Goal: Ask a question

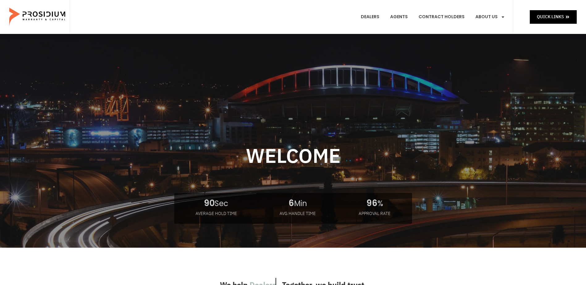
click at [499, 15] on e-page-transition at bounding box center [293, 142] width 586 height 285
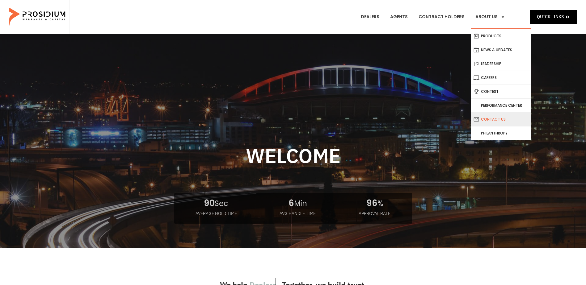
click at [499, 119] on link "Contact Us" at bounding box center [501, 120] width 60 height 14
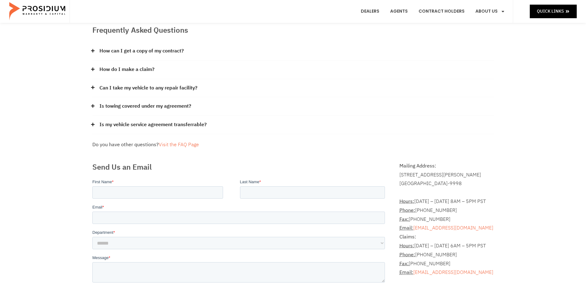
scroll to position [93, 0]
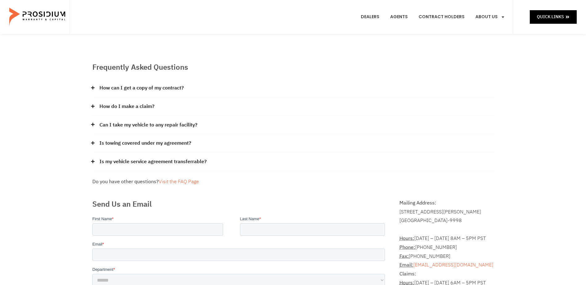
click at [146, 106] on link "How do I make a claim?" at bounding box center [126, 106] width 55 height 9
